Goal: Check status: Check status

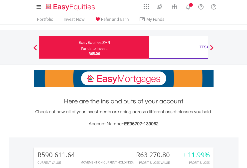
scroll to position [48, 79]
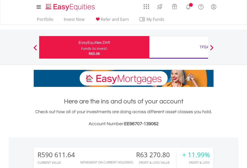
click at [81, 47] on div "Funds to invest:" at bounding box center [94, 48] width 27 height 5
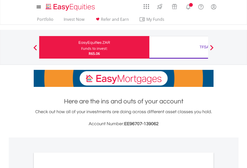
scroll to position [301, 0]
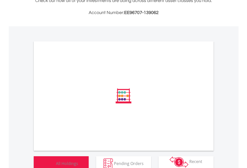
click at [56, 160] on span "All Holdings" at bounding box center [67, 163] width 22 height 6
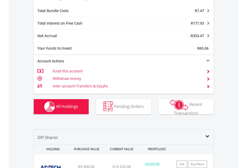
scroll to position [596, 0]
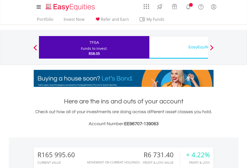
scroll to position [48, 79]
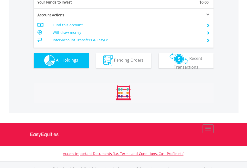
scroll to position [495, 0]
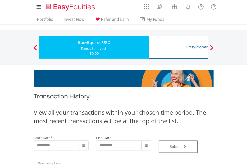
type input "**********"
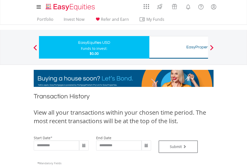
type input "**********"
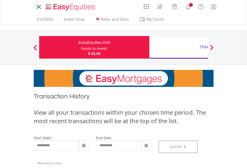
scroll to position [203, 0]
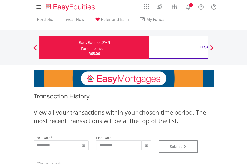
click at [179, 47] on div "TFSA" at bounding box center [205, 47] width 104 height 7
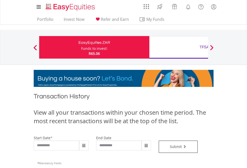
type input "**********"
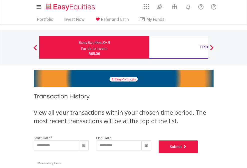
click at [198, 153] on button "Submit" at bounding box center [179, 146] width 40 height 13
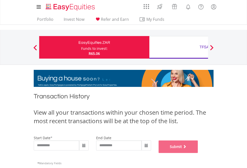
scroll to position [203, 0]
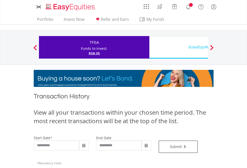
click at [179, 47] on div "EasyEquities USD" at bounding box center [205, 47] width 104 height 7
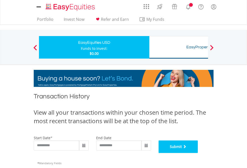
click at [198, 153] on button "Submit" at bounding box center [179, 146] width 40 height 13
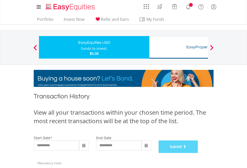
scroll to position [203, 0]
